Goal: Transaction & Acquisition: Purchase product/service

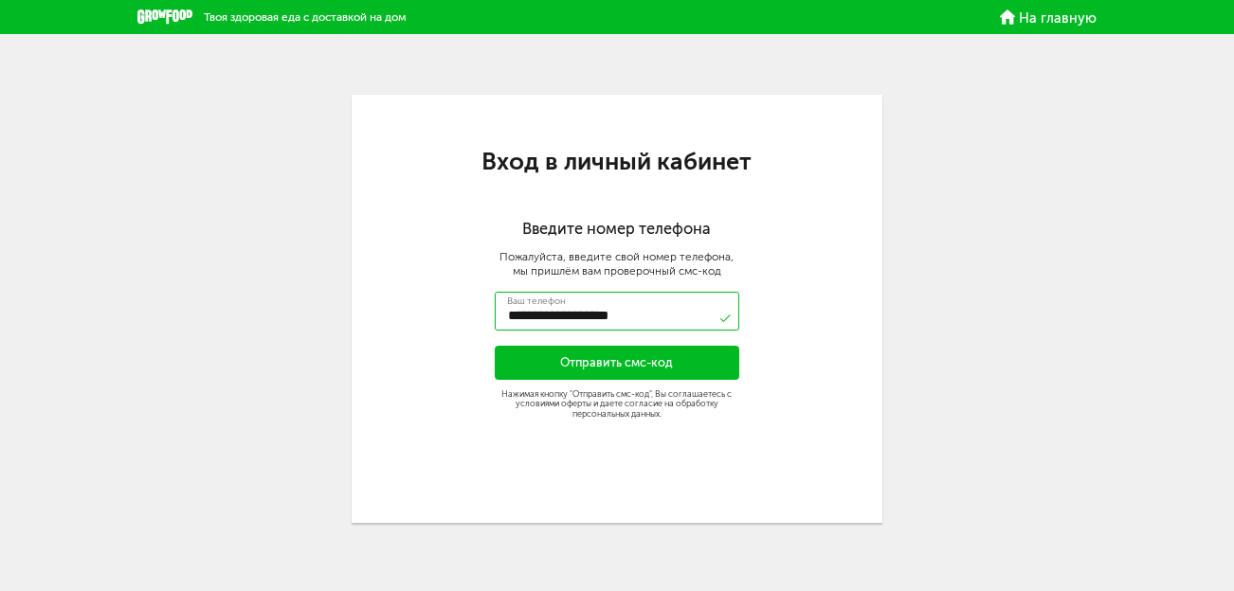
type input "**********"
click at [557, 365] on button "Отправить смс-код" at bounding box center [617, 363] width 245 height 34
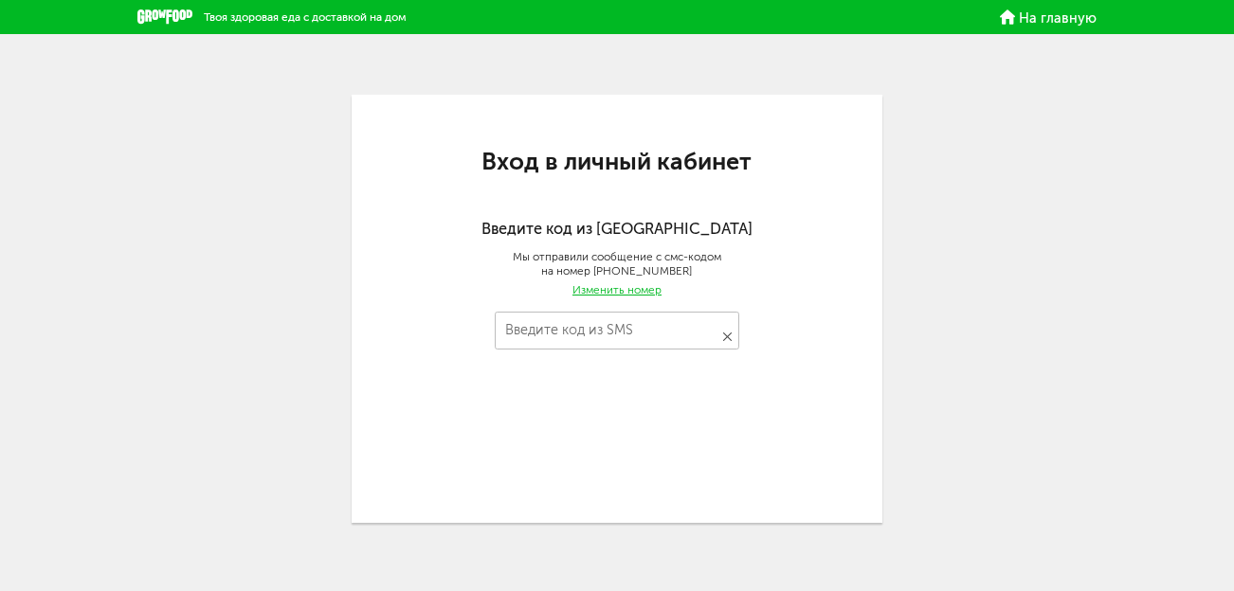
type input "****"
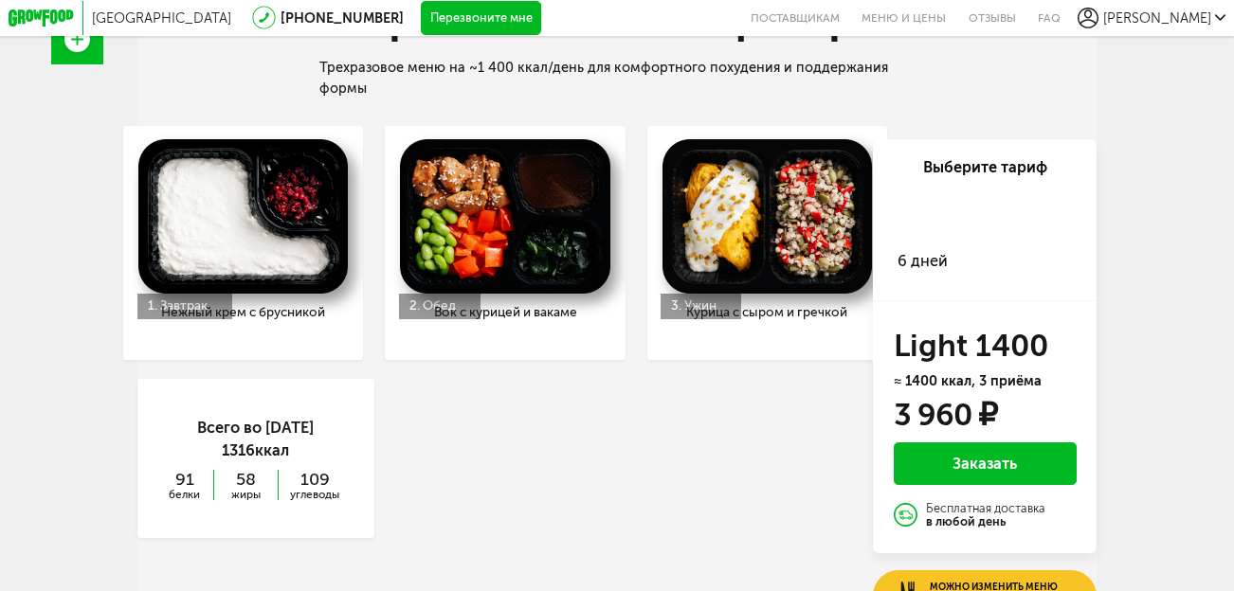
scroll to position [605, 0]
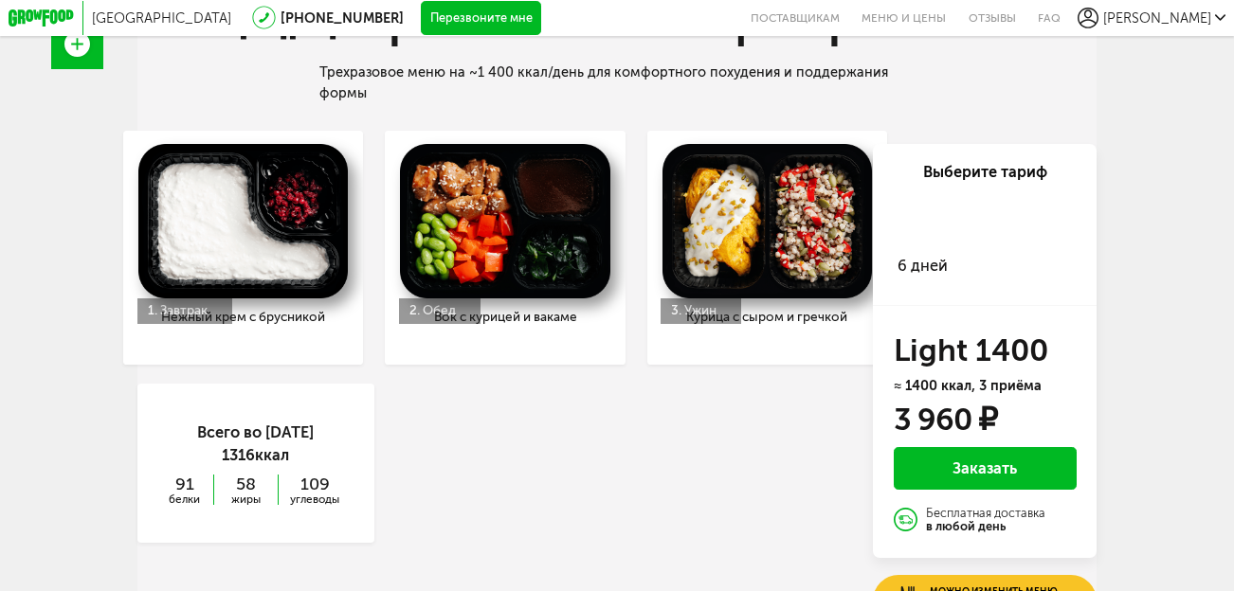
click at [918, 245] on div "6 дней" at bounding box center [985, 266] width 196 height 45
click at [1091, 267] on div "Выберите тариф 2 дня 6 дней" at bounding box center [985, 225] width 224 height 162
click at [937, 284] on div "6 дней" at bounding box center [985, 266] width 196 height 45
click at [932, 269] on span "6 дней" at bounding box center [922, 266] width 50 height 18
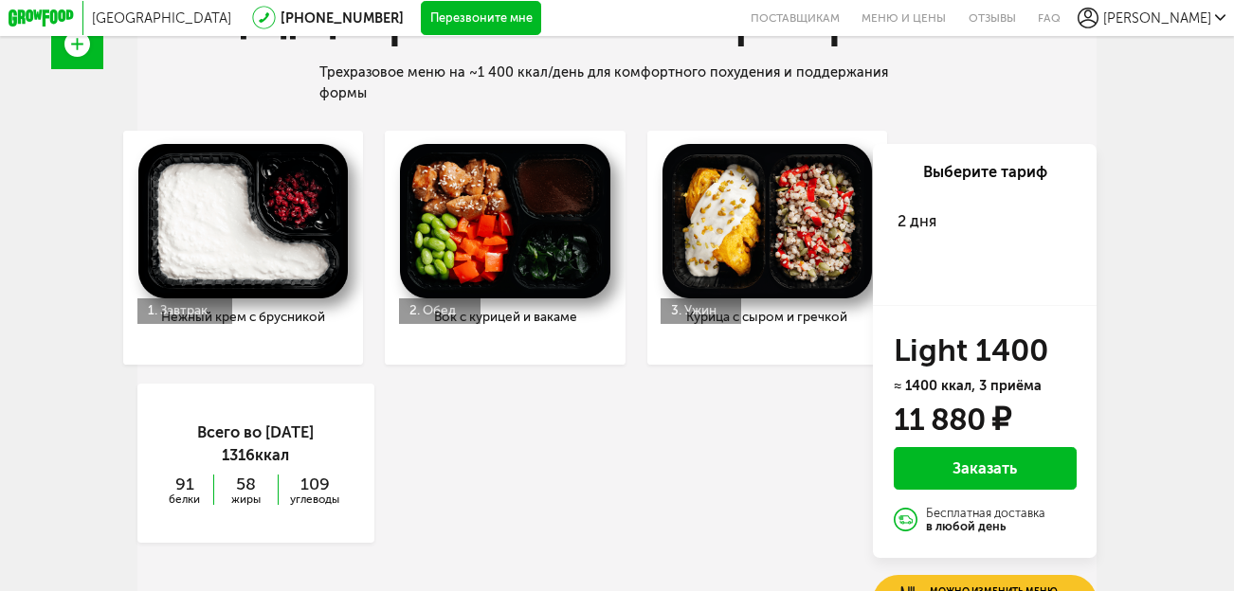
click at [957, 262] on div "6 дней" at bounding box center [985, 266] width 196 height 45
click at [904, 208] on div "2 дня" at bounding box center [985, 221] width 196 height 45
click at [908, 254] on div "6 дней" at bounding box center [985, 266] width 196 height 45
click at [908, 264] on span "6 дней" at bounding box center [922, 266] width 50 height 18
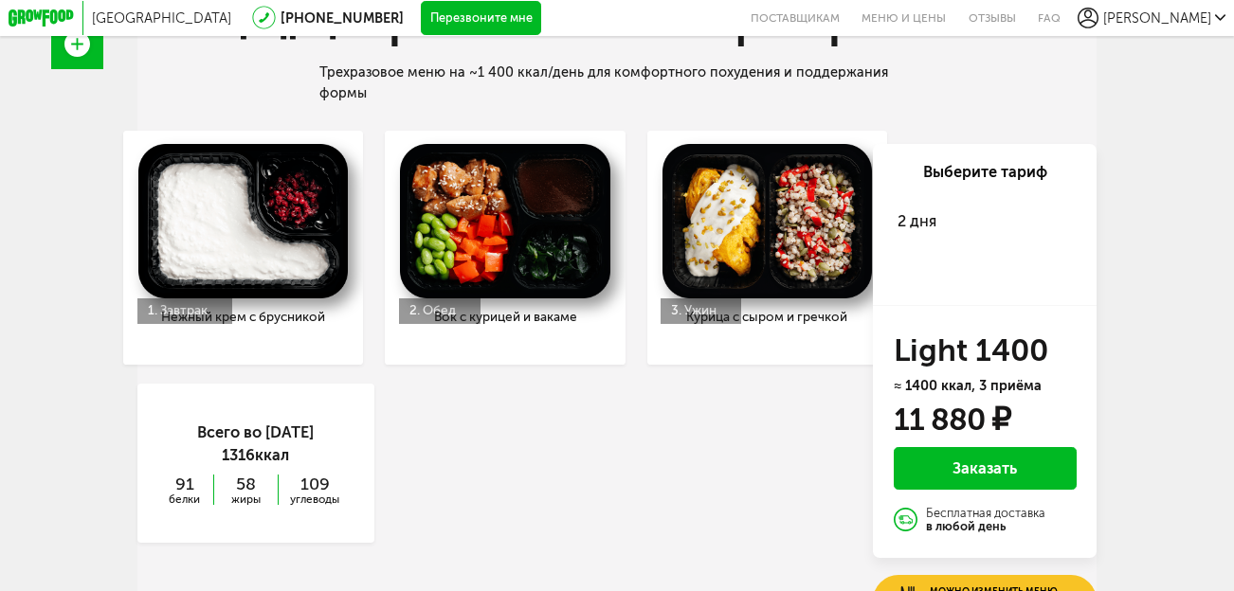
click at [904, 221] on span "2 дня" at bounding box center [916, 221] width 39 height 18
click at [916, 278] on div "6 дней" at bounding box center [985, 266] width 196 height 45
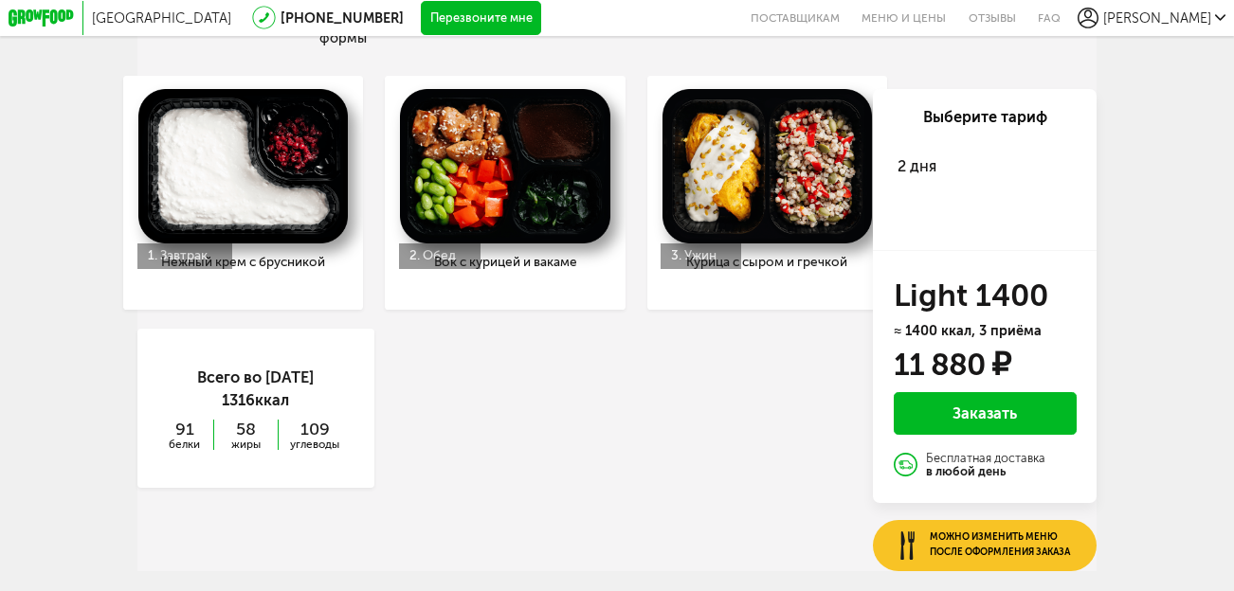
scroll to position [662, 0]
